Goal: Task Accomplishment & Management: Manage account settings

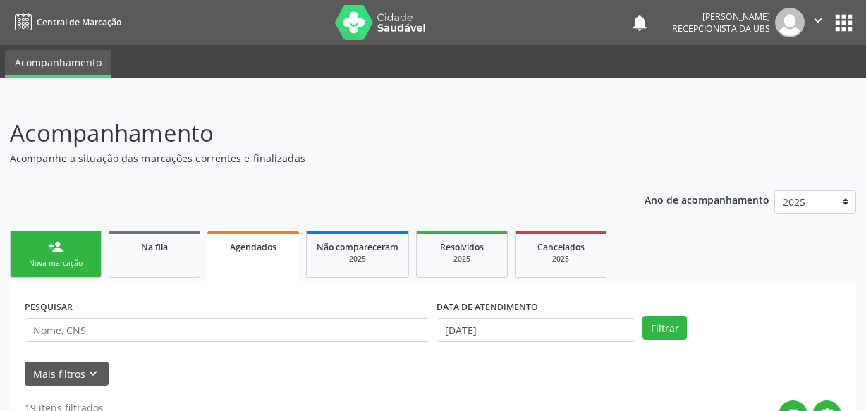
scroll to position [73, 0]
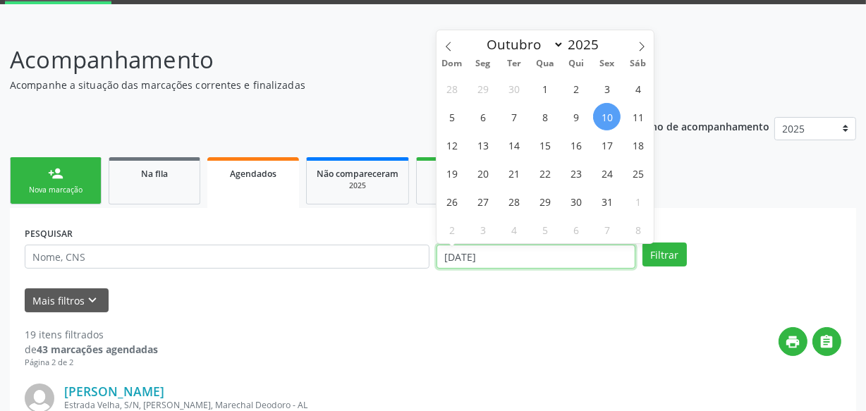
click at [529, 261] on input "[DATE]" at bounding box center [535, 257] width 199 height 24
click at [605, 114] on span "10" at bounding box center [606, 116] width 27 height 27
type input "[DATE]"
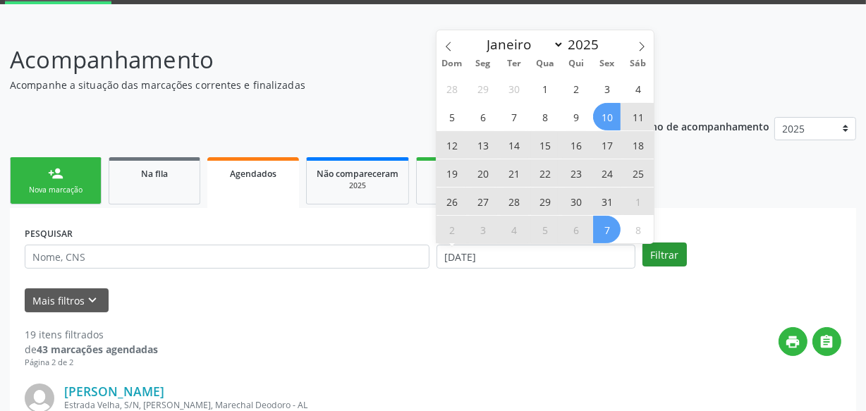
click at [606, 203] on span "31" at bounding box center [606, 201] width 27 height 27
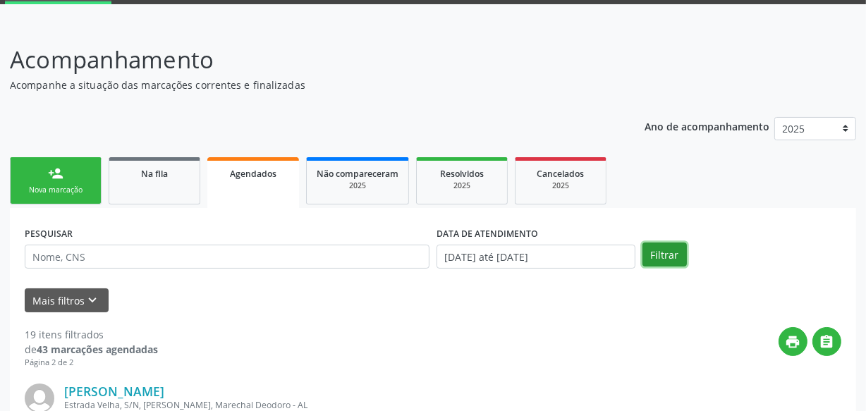
click at [668, 254] on button "Filtrar" at bounding box center [664, 254] width 44 height 24
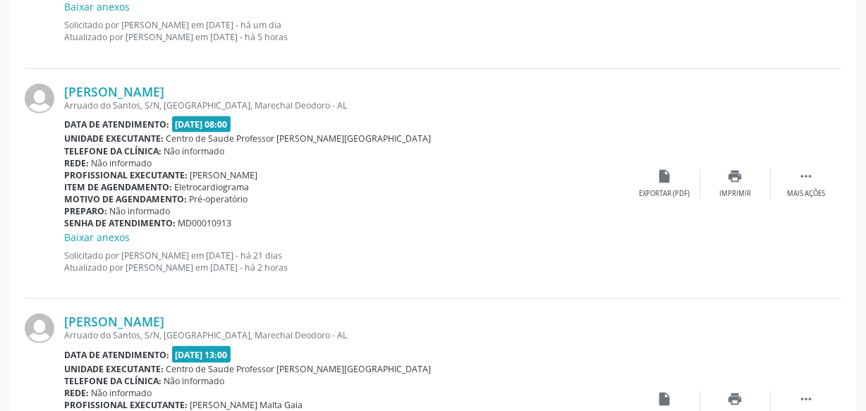
scroll to position [1740, 0]
click at [746, 176] on div "print Imprimir" at bounding box center [735, 183] width 70 height 30
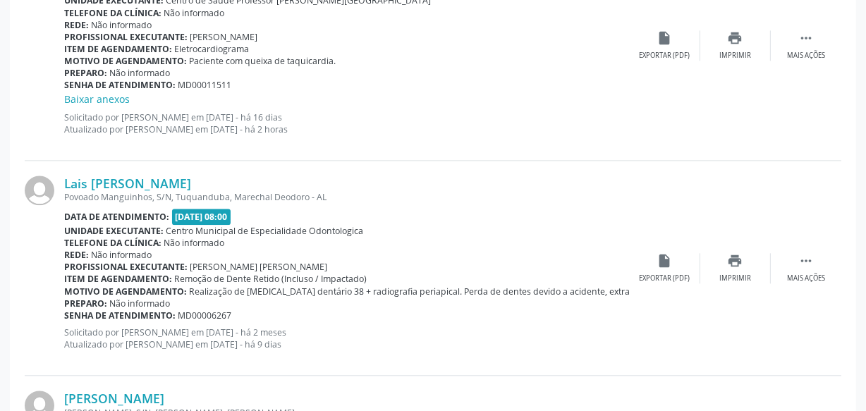
scroll to position [2893, 0]
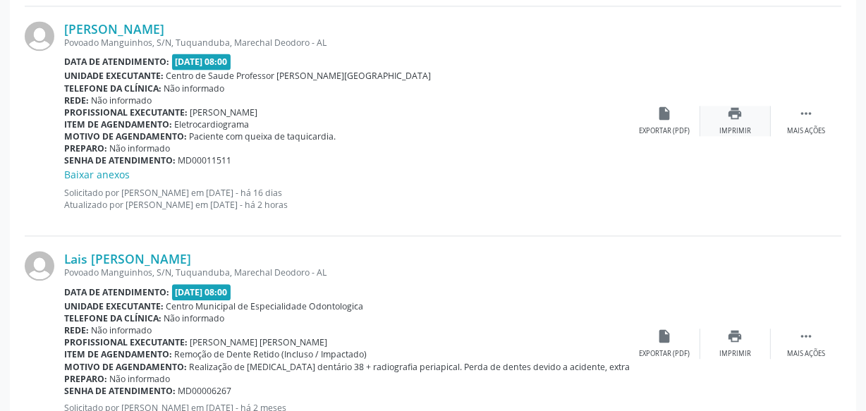
click at [736, 126] on div "Imprimir" at bounding box center [735, 131] width 32 height 10
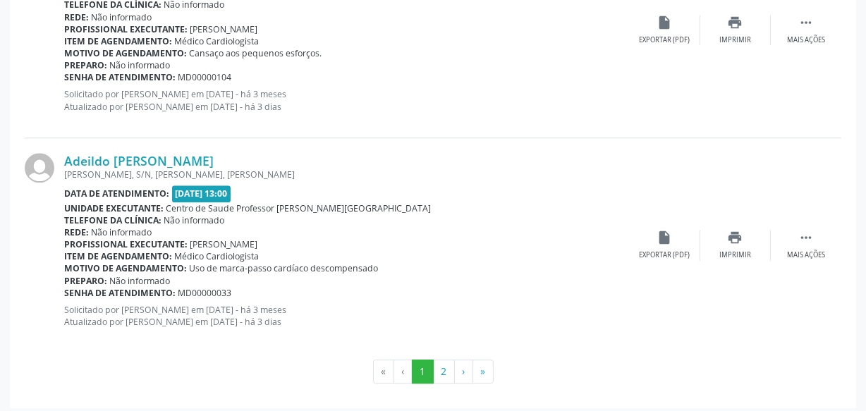
scroll to position [3424, 0]
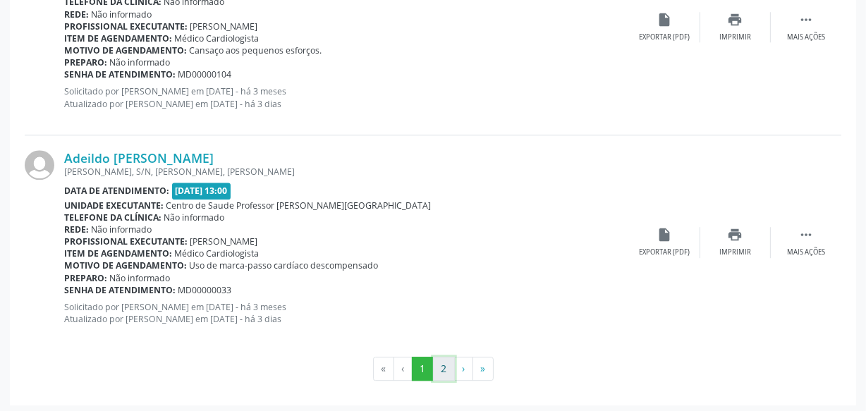
click at [444, 357] on button "2" at bounding box center [444, 369] width 22 height 24
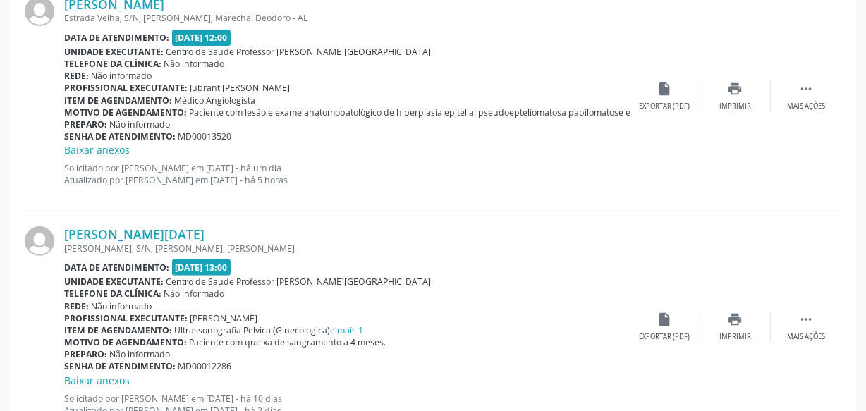
scroll to position [102, 0]
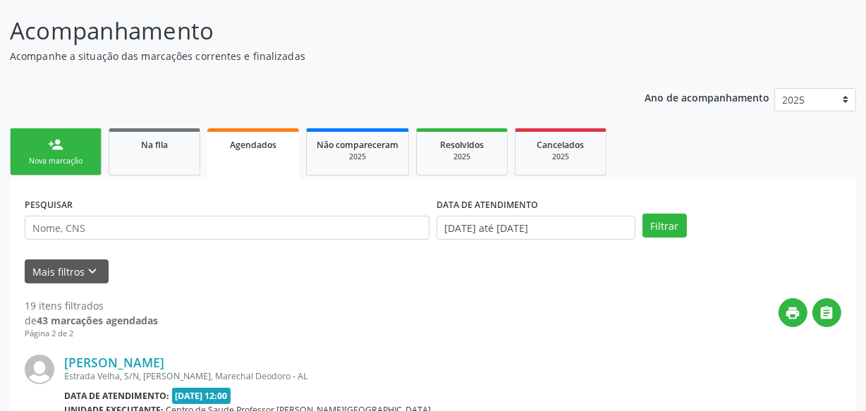
click at [85, 159] on div "Nova marcação" at bounding box center [55, 161] width 70 height 11
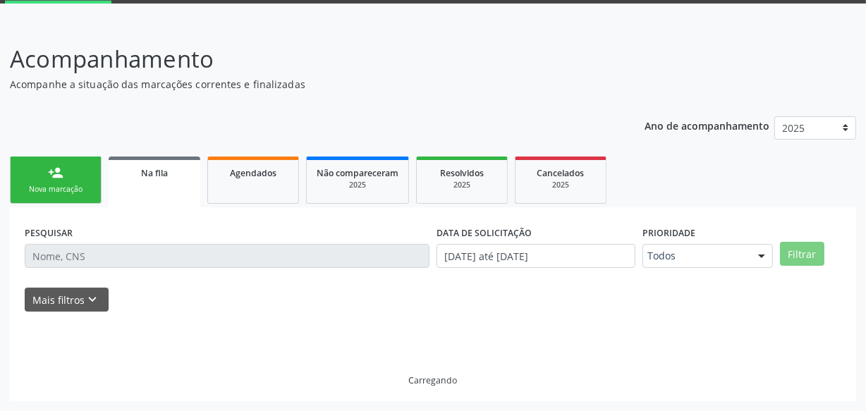
scroll to position [73, 0]
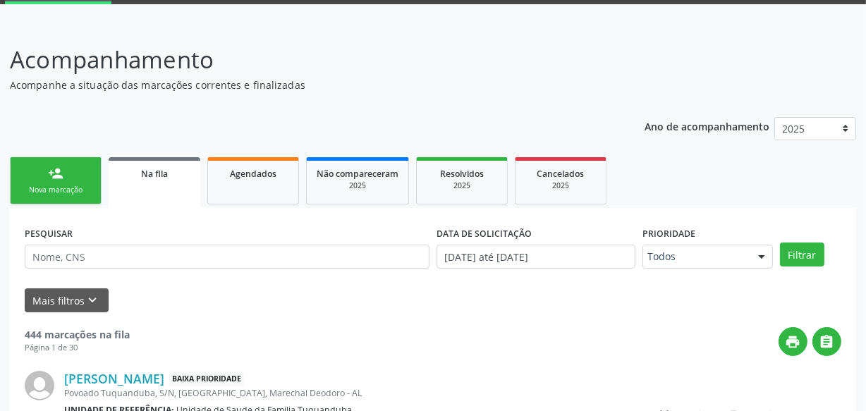
click at [42, 171] on link "person_add Nova marcação" at bounding box center [56, 180] width 92 height 47
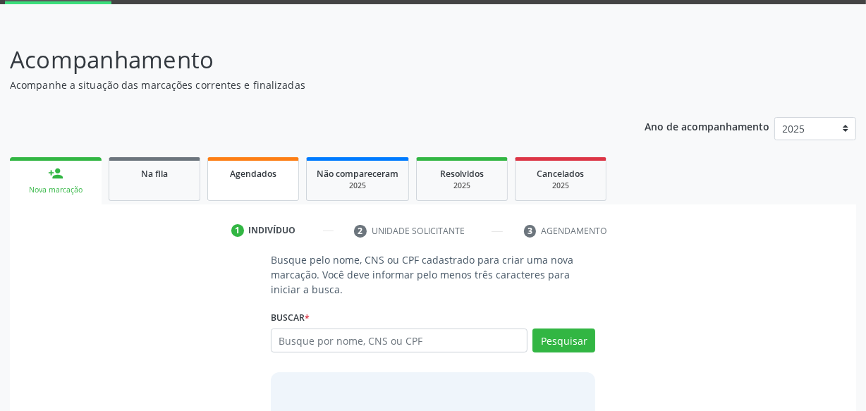
click at [237, 171] on span "Agendados" at bounding box center [253, 174] width 47 height 12
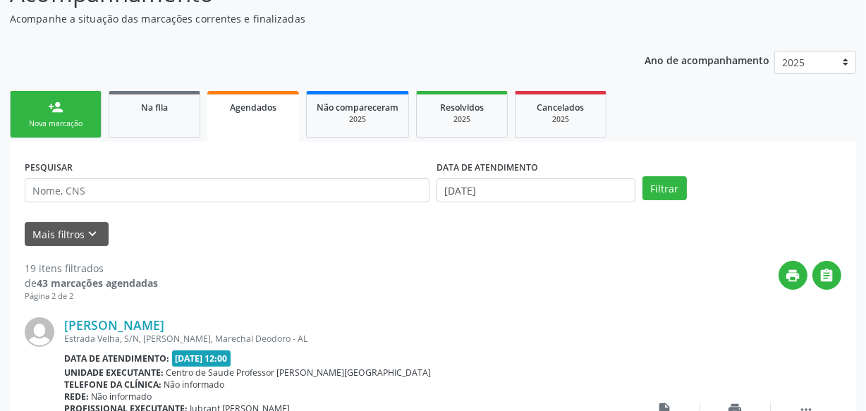
scroll to position [202, 0]
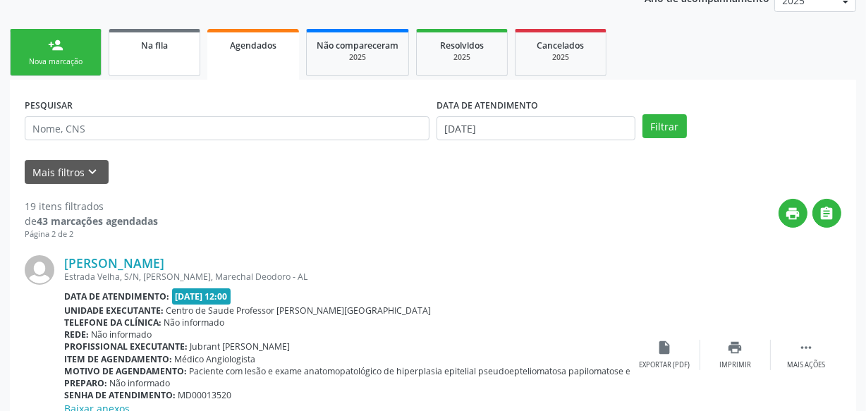
click at [165, 63] on link "Na fila" at bounding box center [155, 52] width 92 height 47
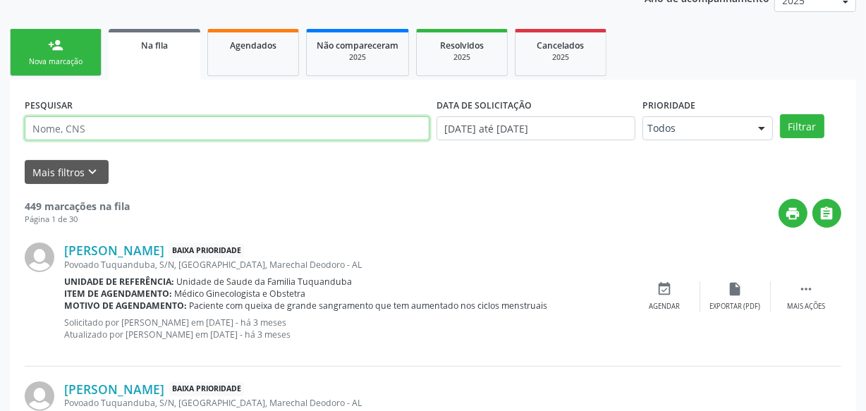
click at [227, 121] on input "text" at bounding box center [227, 128] width 405 height 24
type input "joelma"
click at [780, 114] on button "Filtrar" at bounding box center [802, 126] width 44 height 24
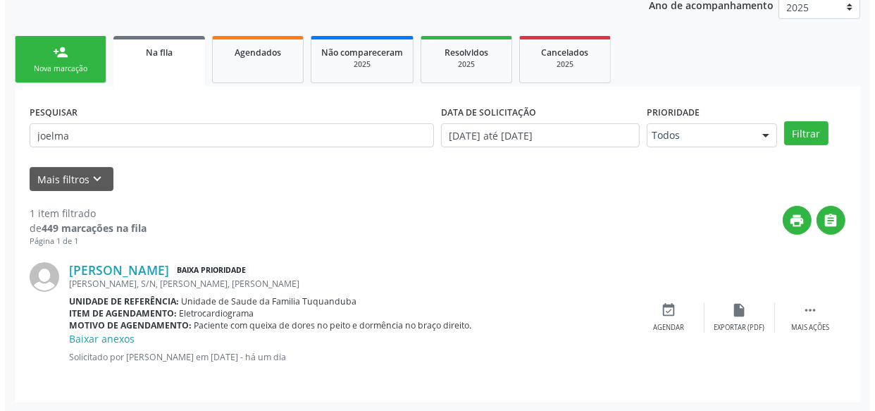
scroll to position [195, 0]
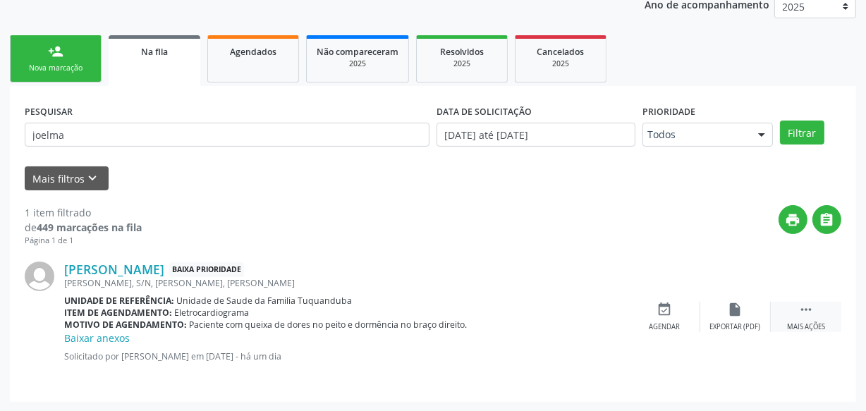
click at [811, 310] on icon "" at bounding box center [806, 310] width 16 height 16
click at [648, 309] on div "cancel Cancelar" at bounding box center [664, 317] width 70 height 30
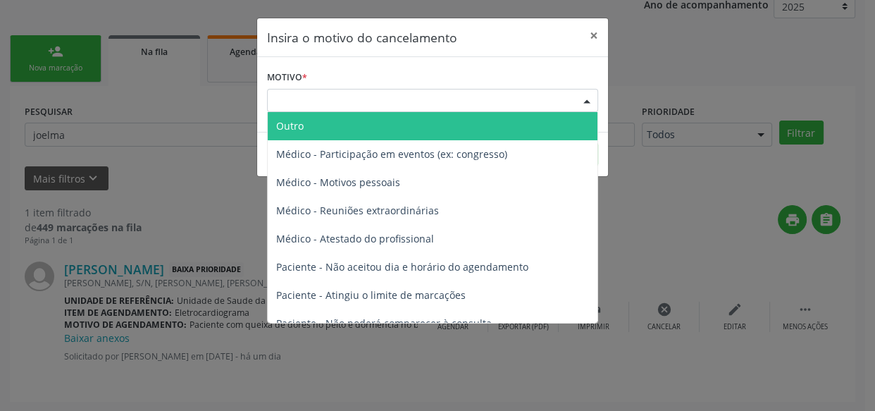
click at [342, 94] on div "Escolha o motivo" at bounding box center [432, 101] width 331 height 24
click at [371, 132] on span "Outro" at bounding box center [433, 126] width 330 height 28
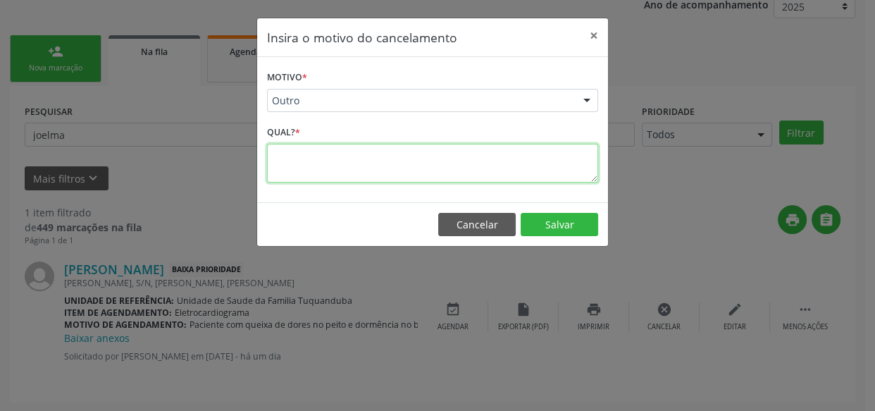
click at [359, 157] on textarea at bounding box center [432, 163] width 331 height 39
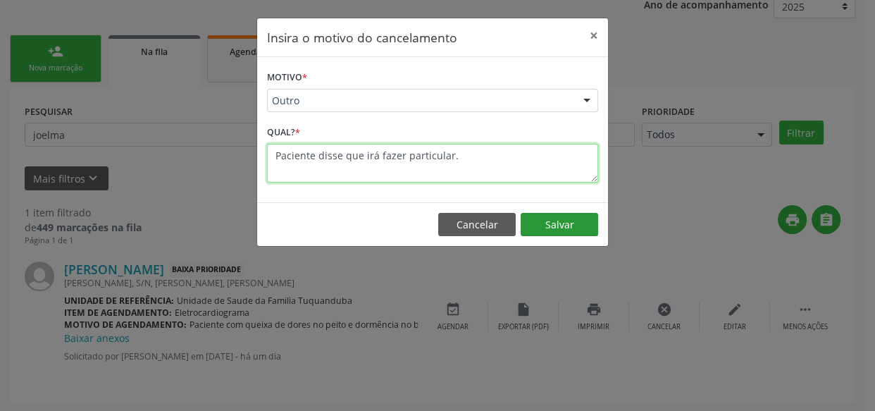
type textarea "Paciente disse que irá fazer particular."
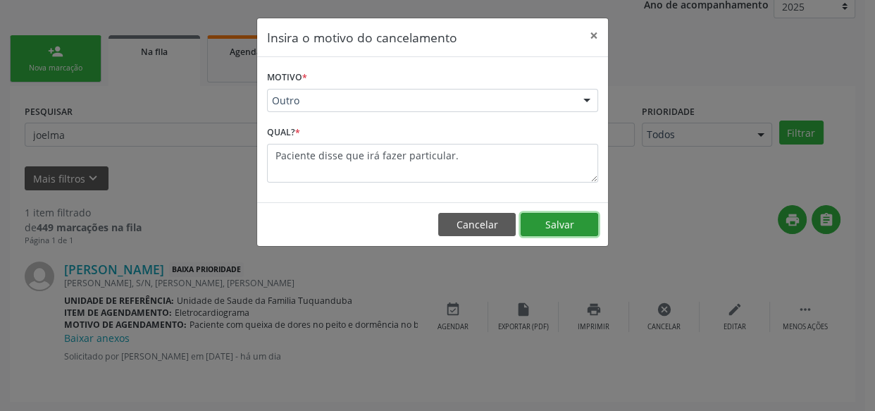
click at [543, 226] on button "Salvar" at bounding box center [560, 225] width 78 height 24
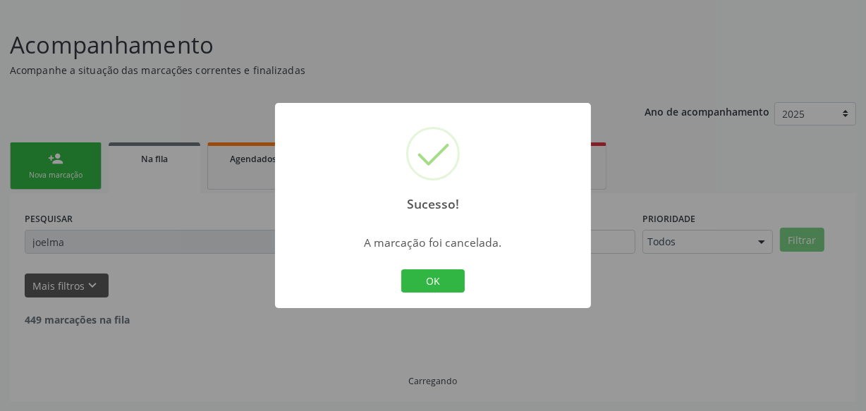
scroll to position [43, 0]
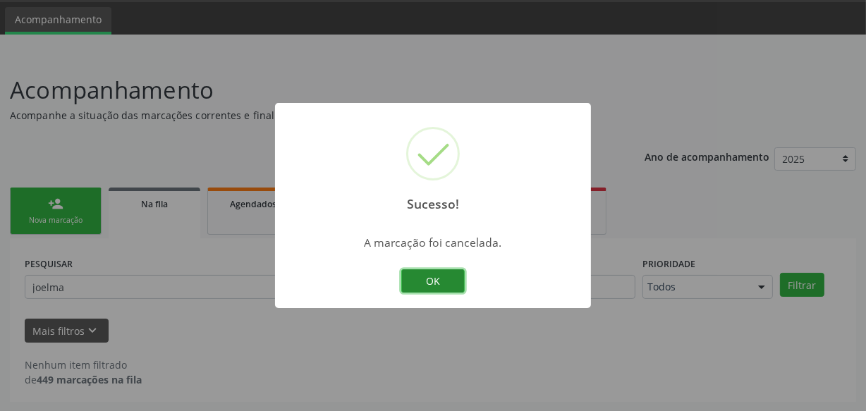
click at [441, 271] on button "OK" at bounding box center [432, 281] width 63 height 24
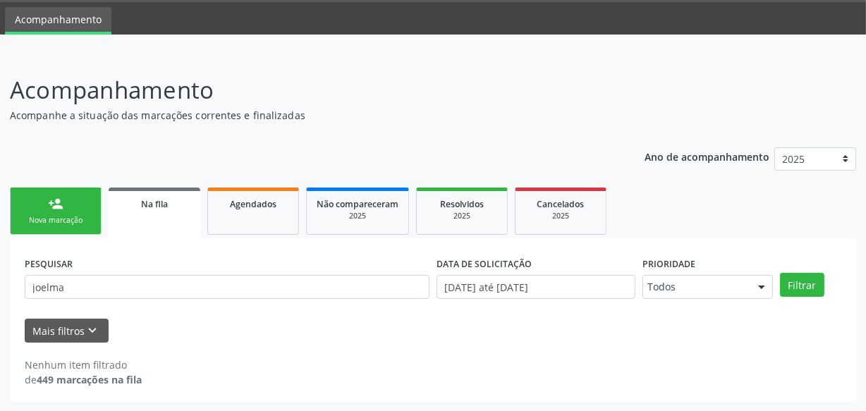
click at [88, 215] on div "Nova marcação" at bounding box center [55, 220] width 70 height 11
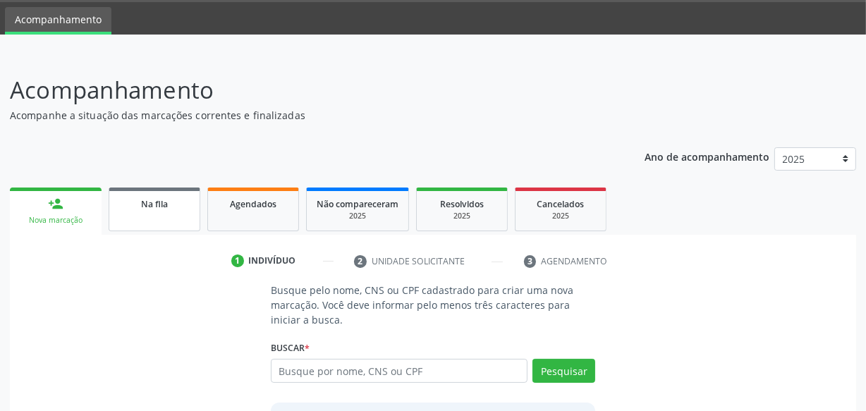
click at [186, 214] on link "Na fila" at bounding box center [155, 210] width 92 height 44
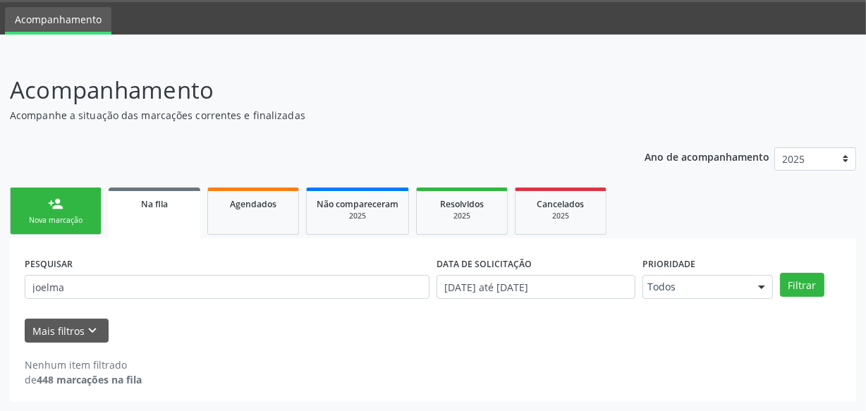
click at [0, 281] on div "Acompanhamento Acompanhe a situação das marcações correntes e finalizadas Relat…" at bounding box center [433, 232] width 866 height 357
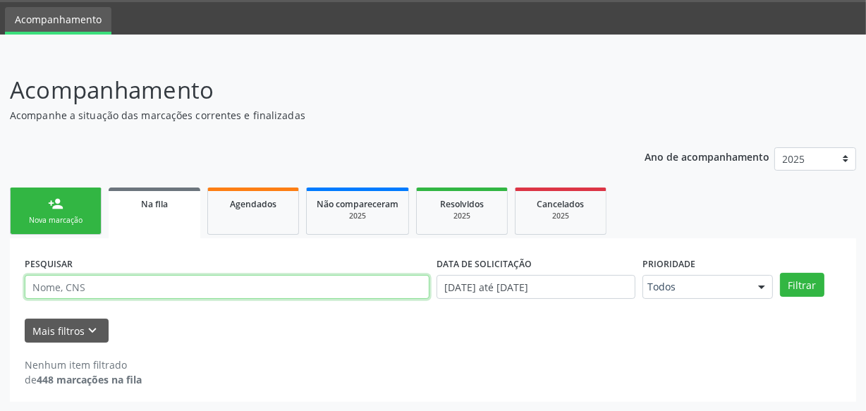
click at [780, 273] on button "Filtrar" at bounding box center [802, 285] width 44 height 24
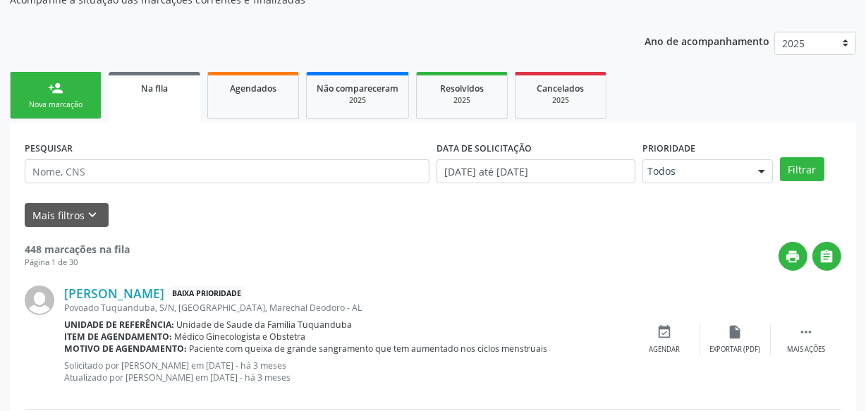
scroll to position [171, 0]
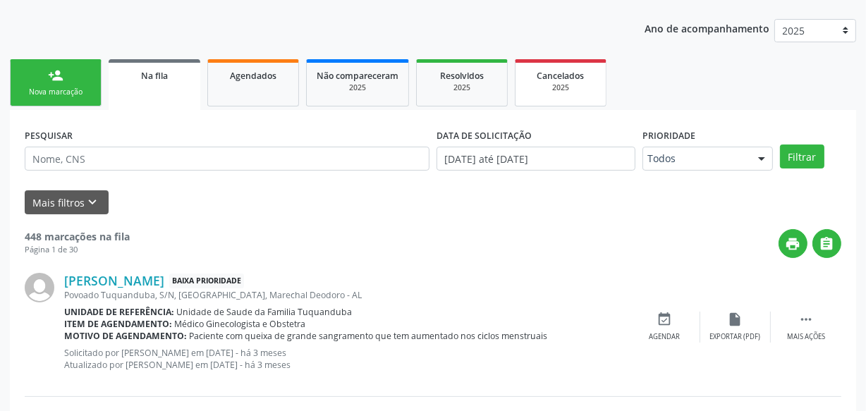
click at [577, 70] on span "Cancelados" at bounding box center [560, 76] width 47 height 12
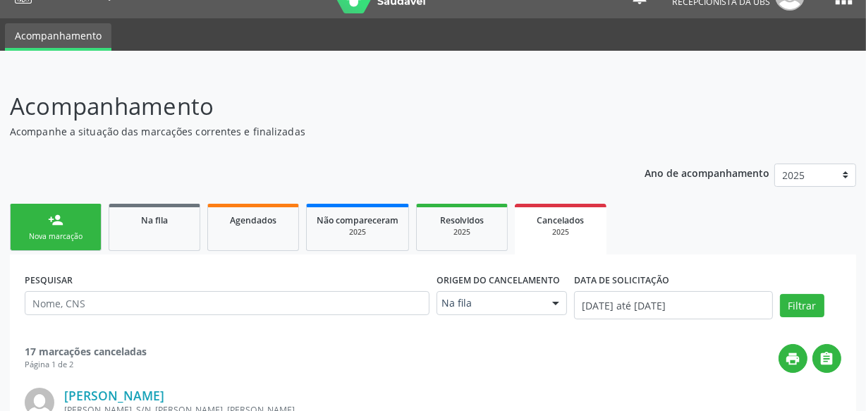
scroll to position [0, 0]
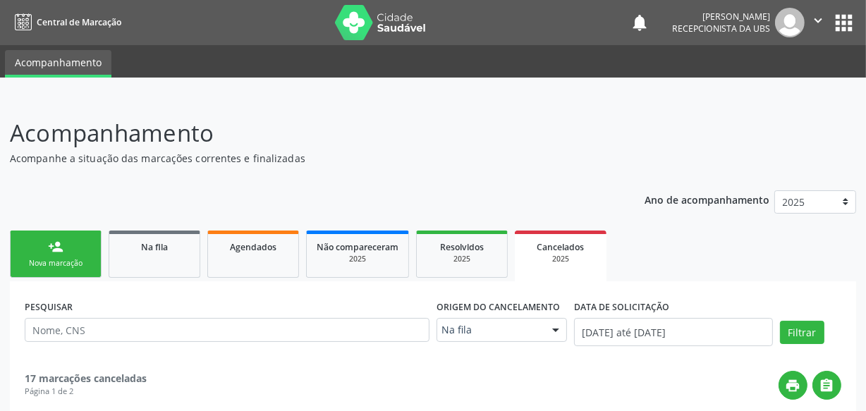
click at [83, 242] on link "person_add Nova marcação" at bounding box center [56, 254] width 92 height 47
